Goal: Navigation & Orientation: Find specific page/section

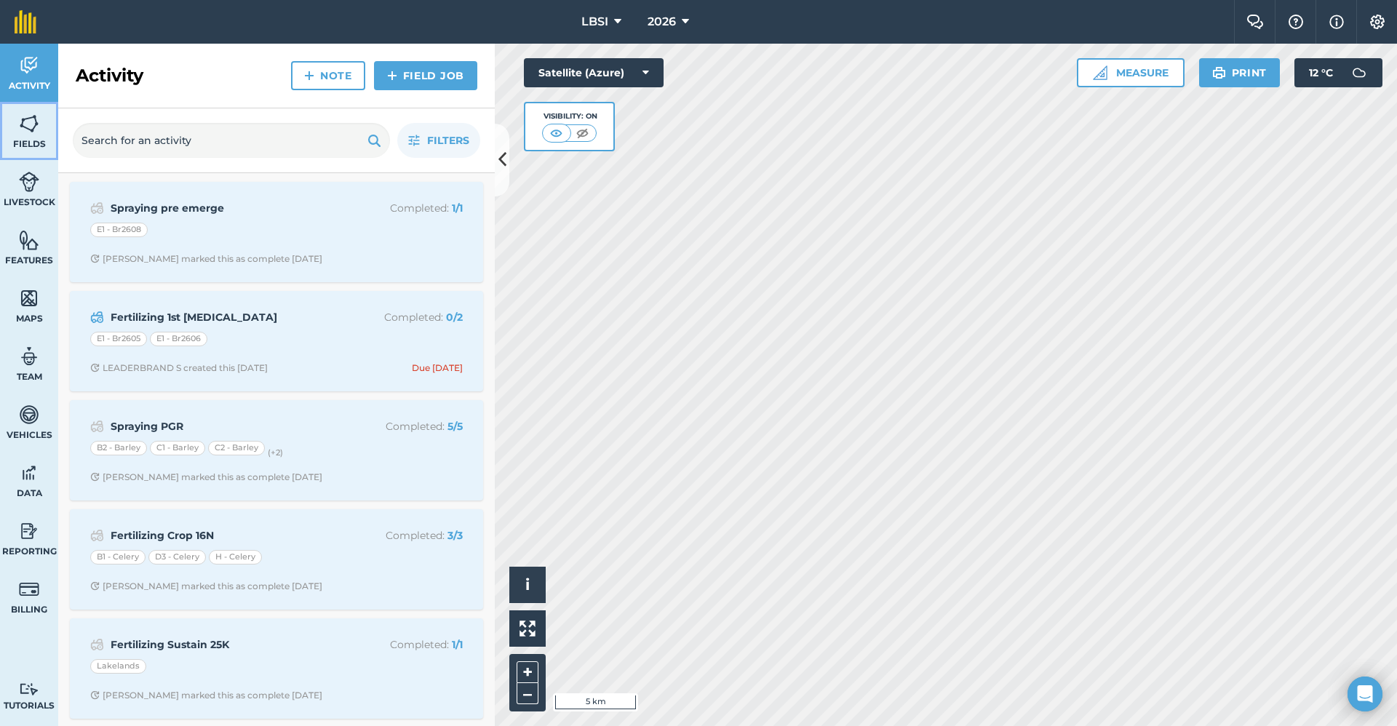
click at [32, 140] on span "Fields" at bounding box center [29, 144] width 58 height 12
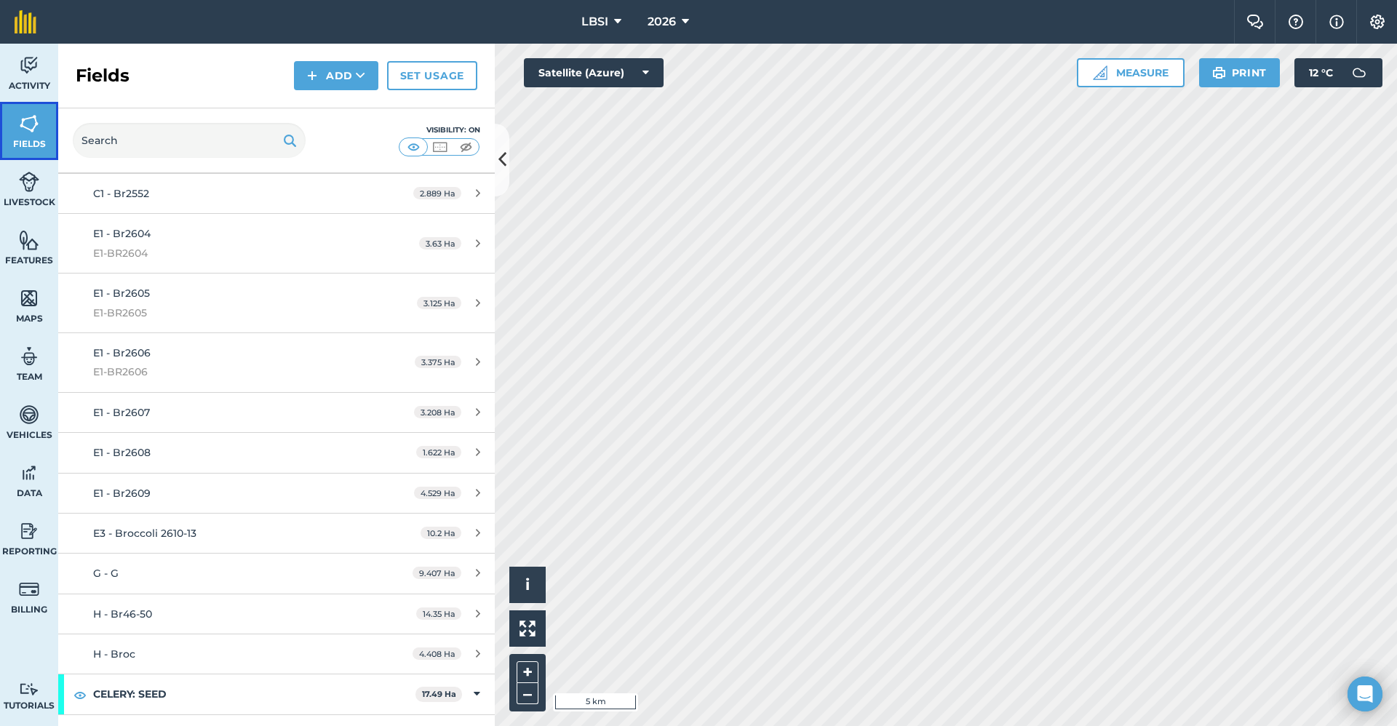
scroll to position [873, 0]
click at [184, 412] on div "E1 - Br2607" at bounding box center [230, 411] width 274 height 16
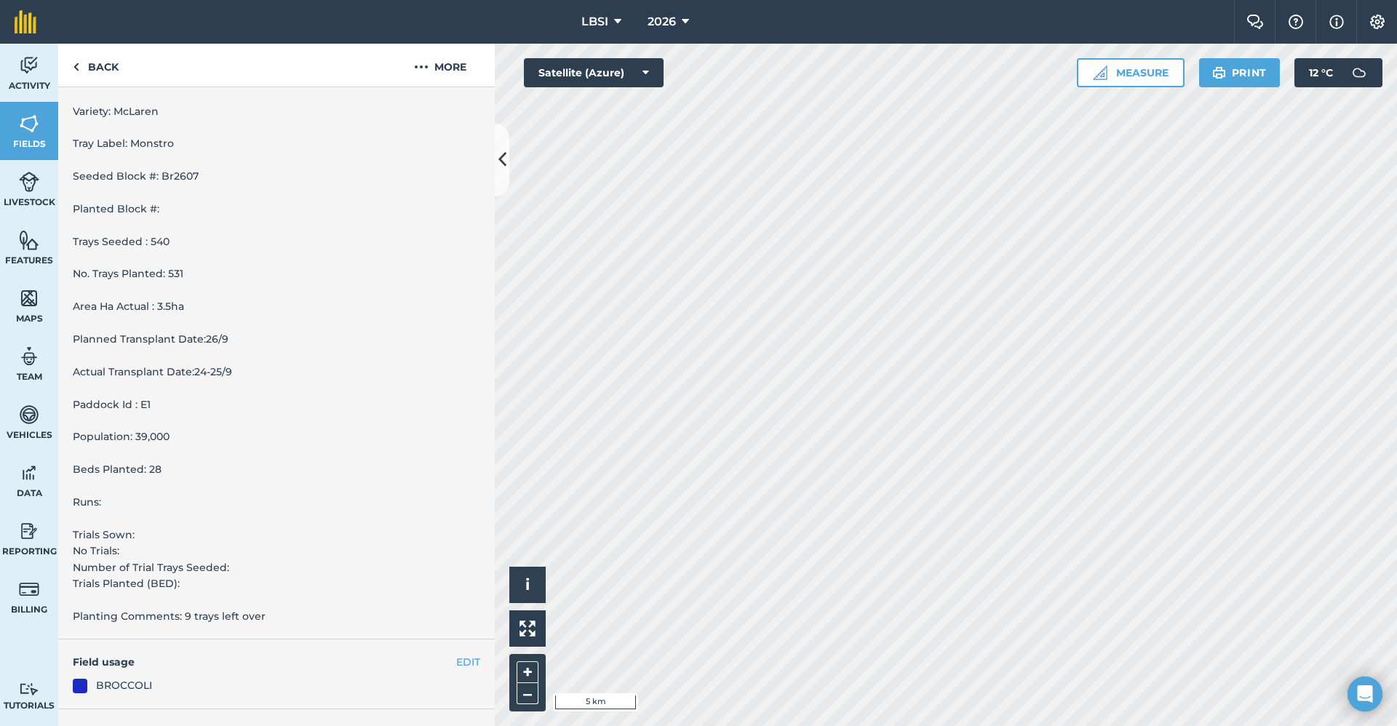
scroll to position [218, 0]
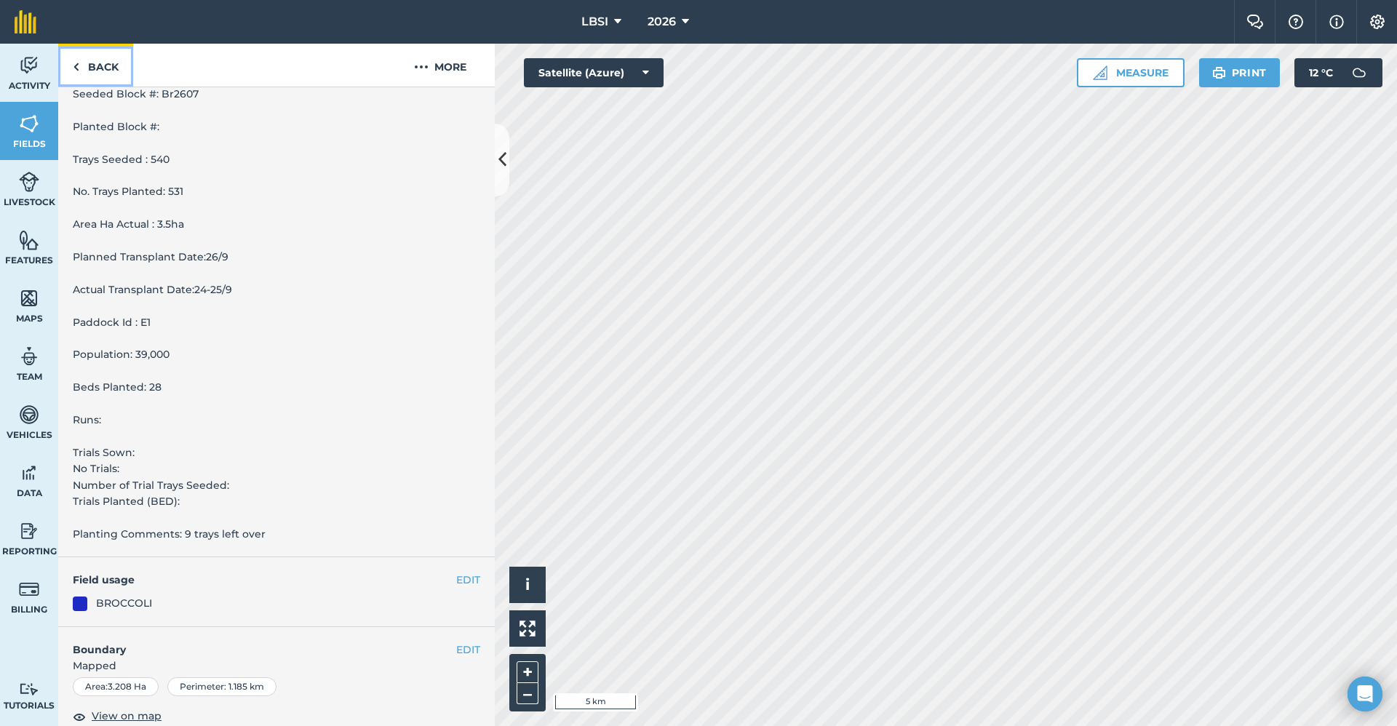
click at [103, 65] on link "Back" at bounding box center [95, 65] width 75 height 43
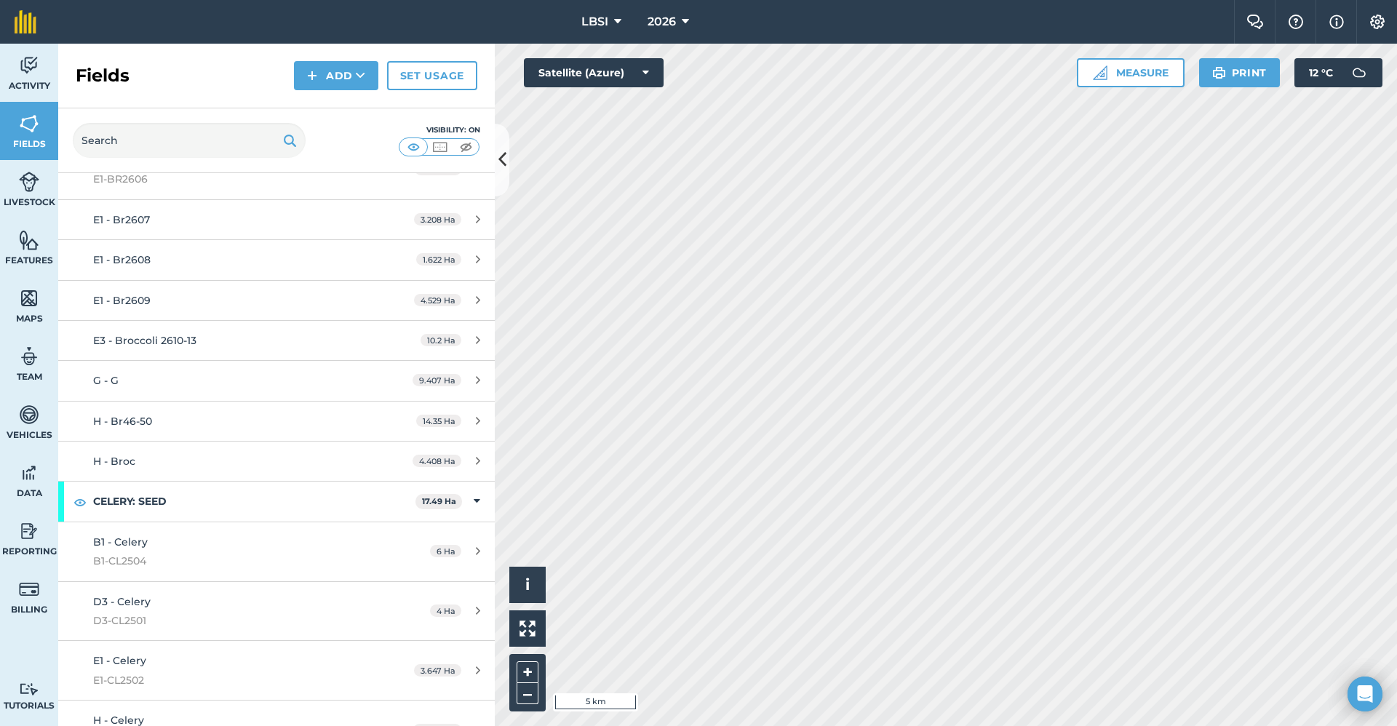
scroll to position [1037, 0]
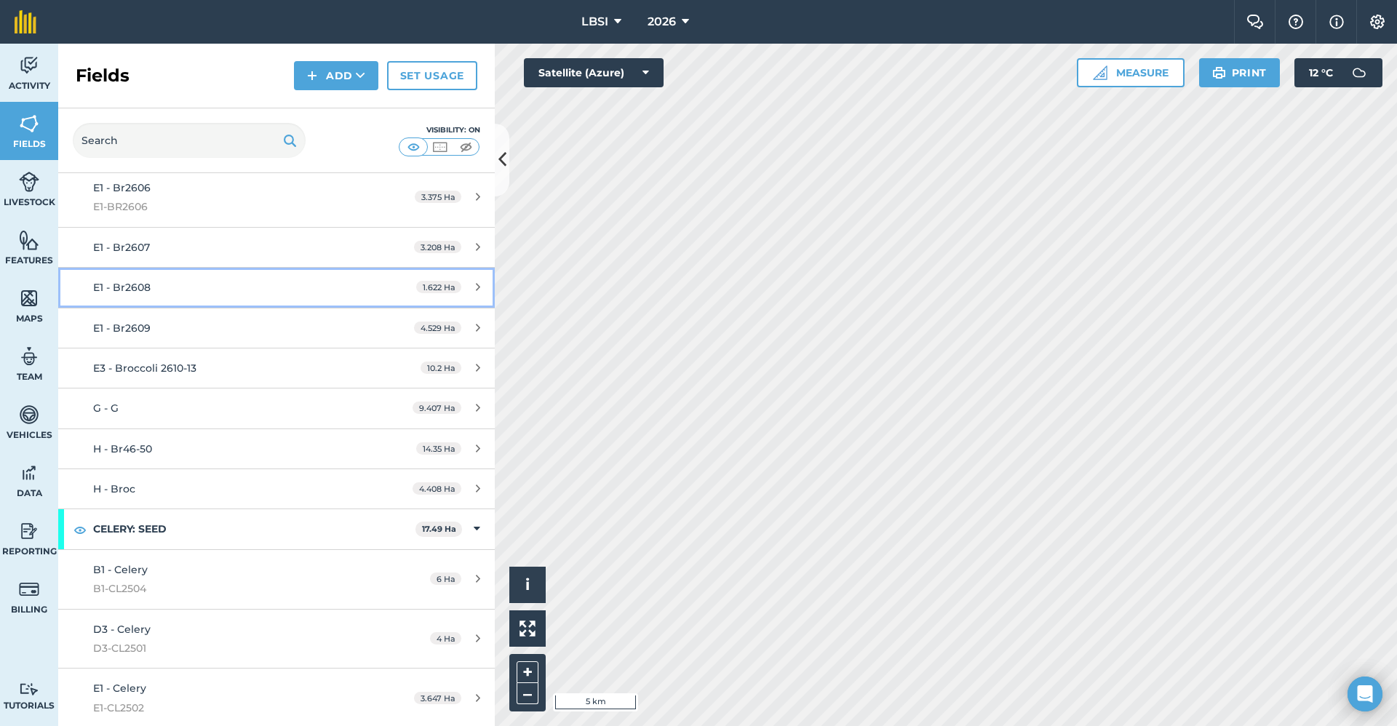
click at [221, 295] on div "E1 - Br2608" at bounding box center [230, 287] width 274 height 16
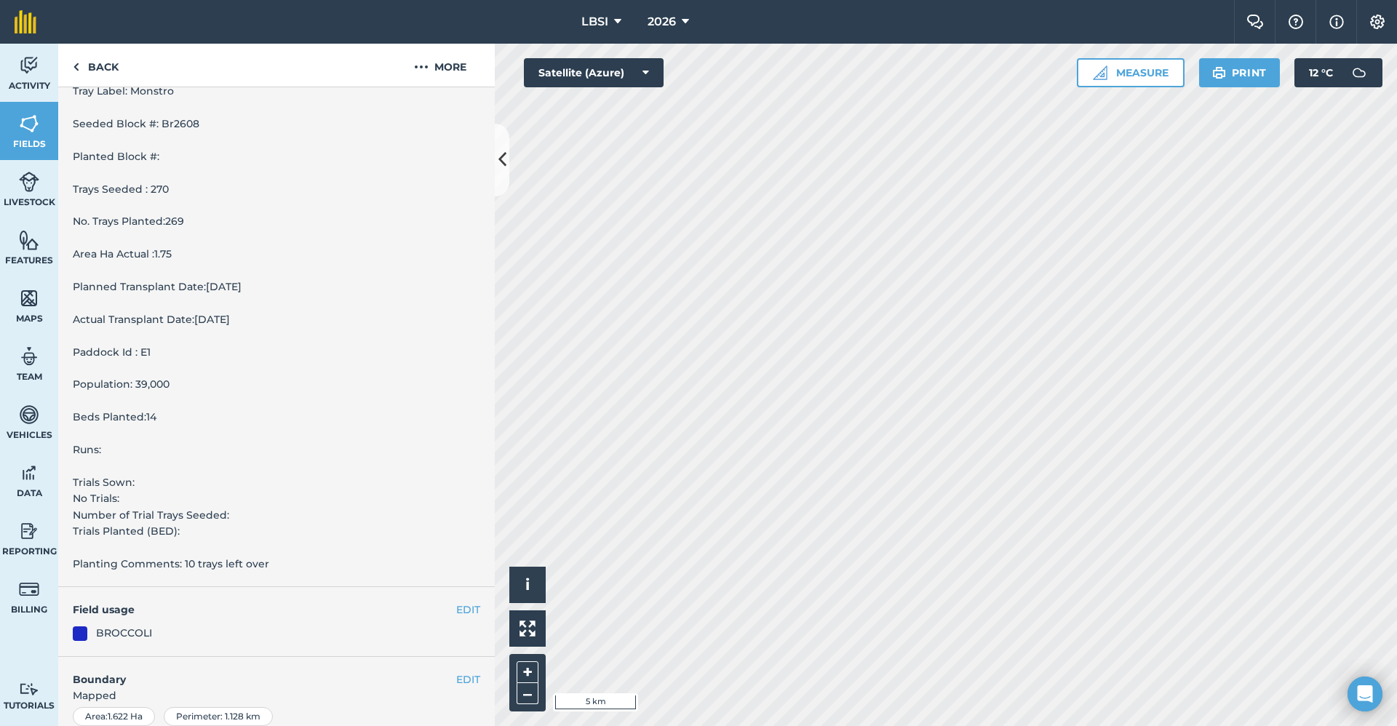
scroll to position [237, 0]
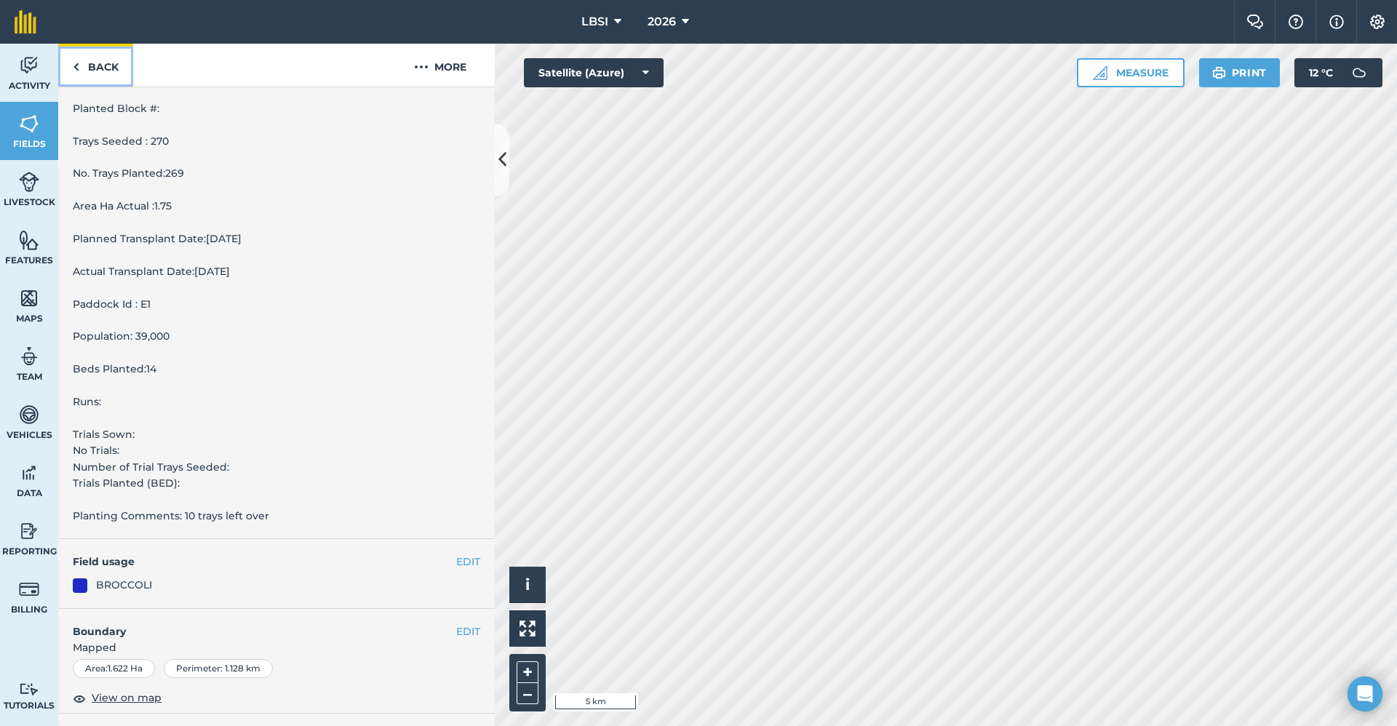
click at [90, 66] on link "Back" at bounding box center [95, 65] width 75 height 43
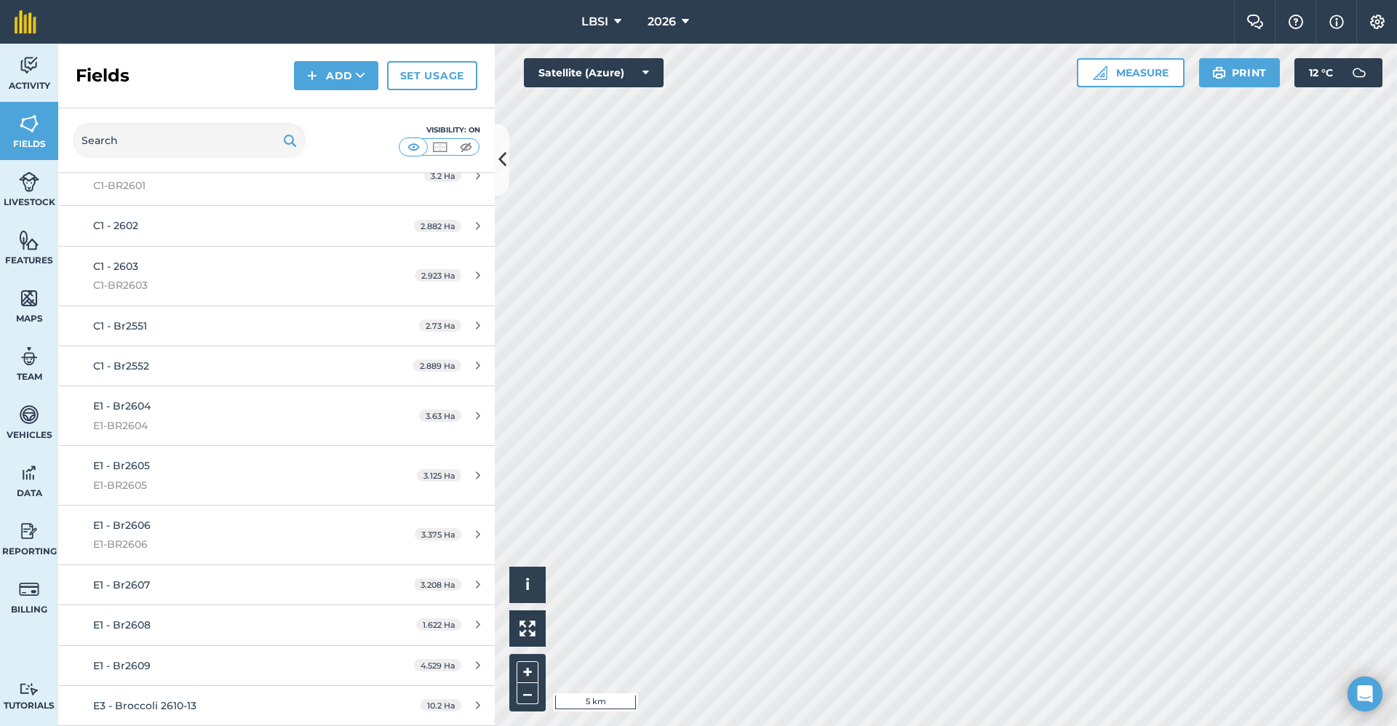
scroll to position [728, 0]
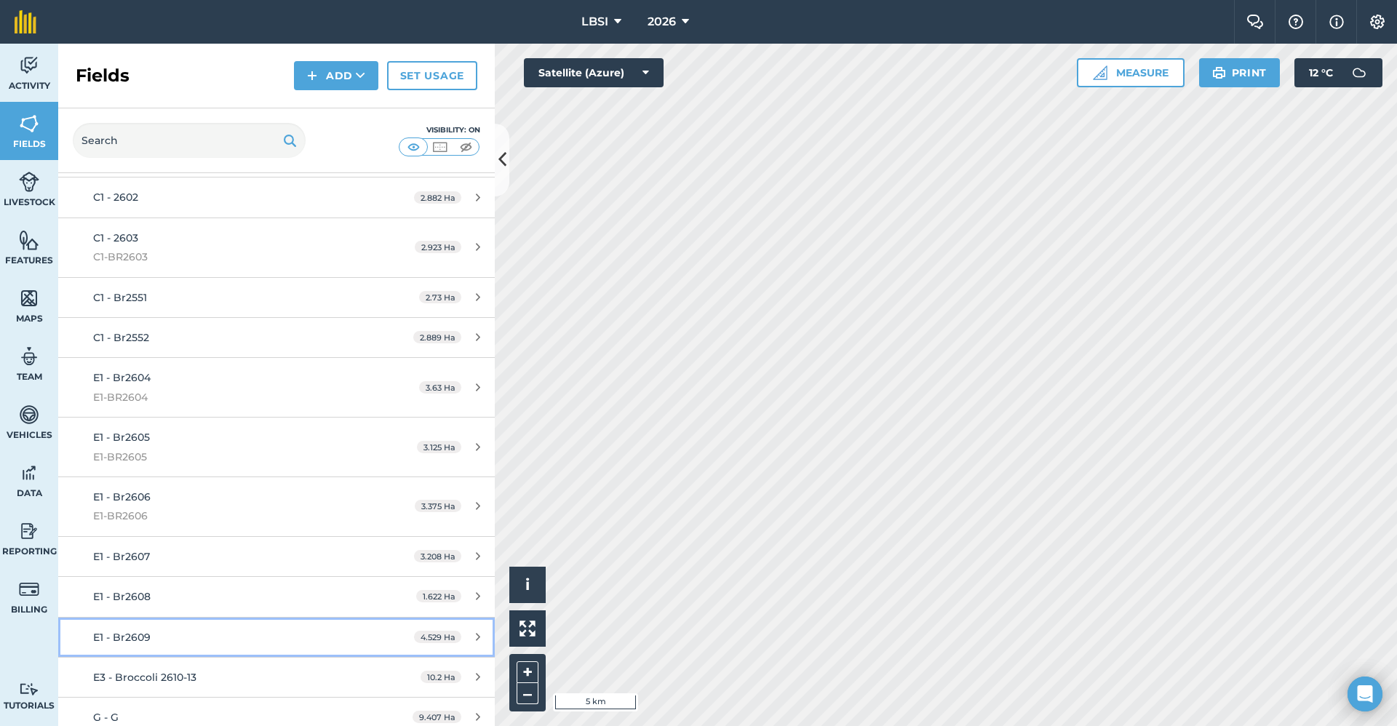
click at [234, 640] on div "E1 - Br2609" at bounding box center [230, 638] width 274 height 16
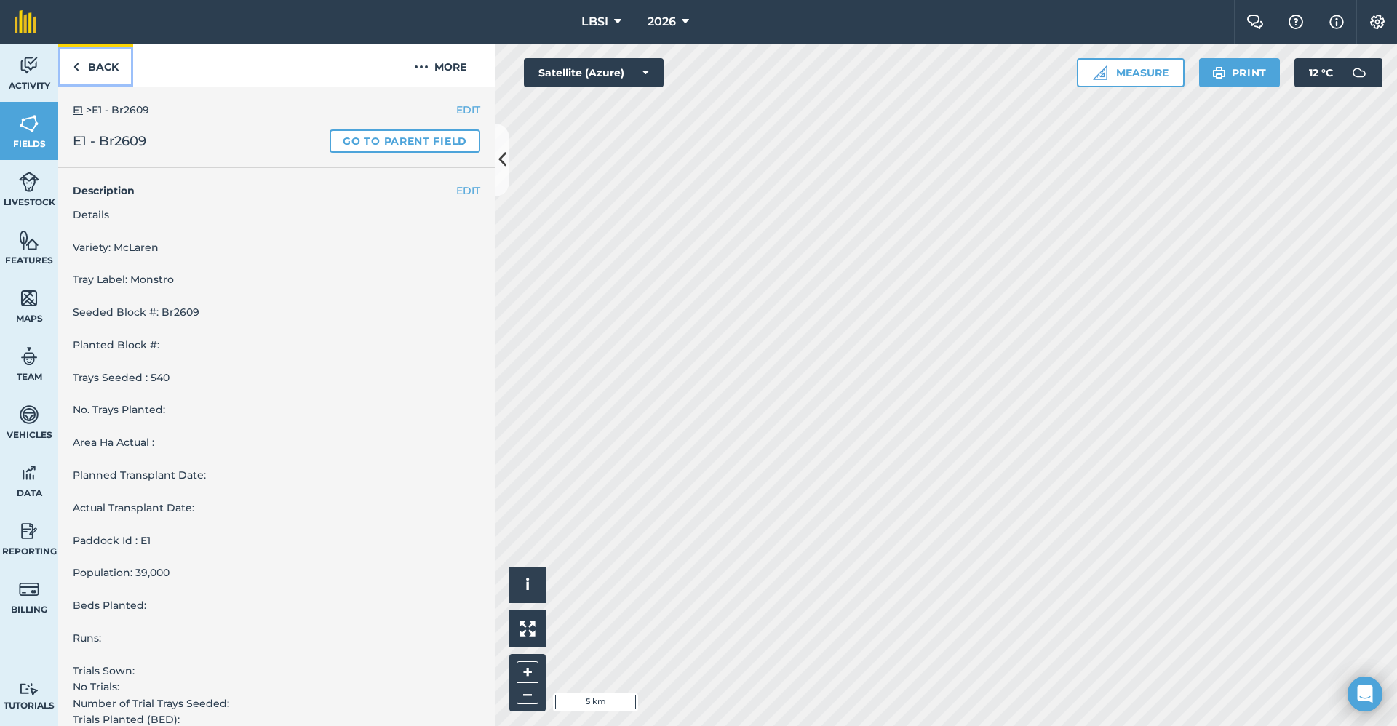
click at [103, 73] on link "Back" at bounding box center [95, 65] width 75 height 43
